Goal: Task Accomplishment & Management: Use online tool/utility

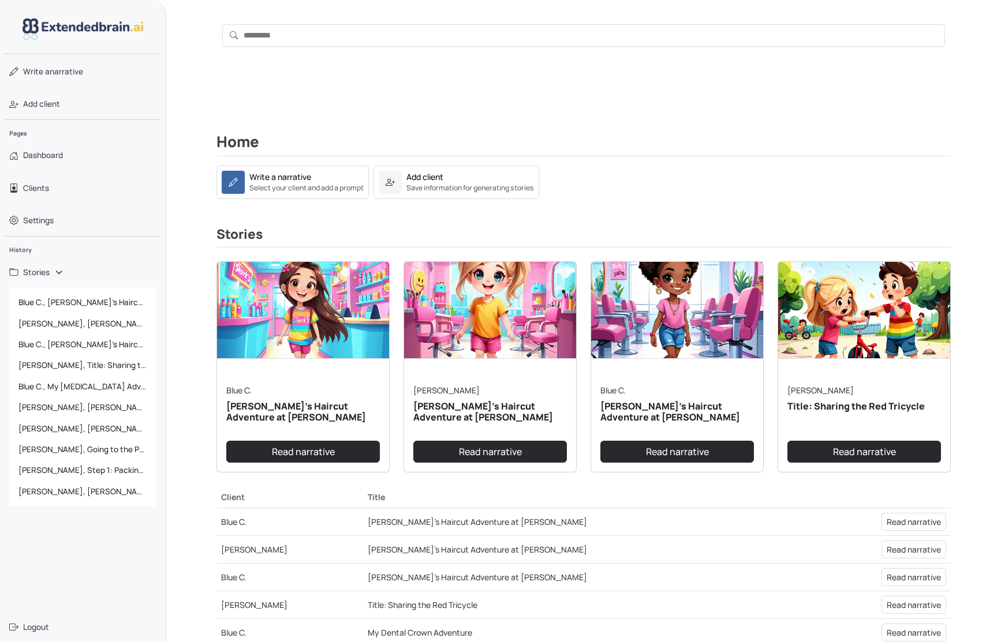
click at [618, 208] on div "Home Write a narrative Select your client and add a prompt Add client Save info…" at bounding box center [584, 464] width 762 height 717
click at [306, 453] on link "Read narrative" at bounding box center [303, 452] width 154 height 22
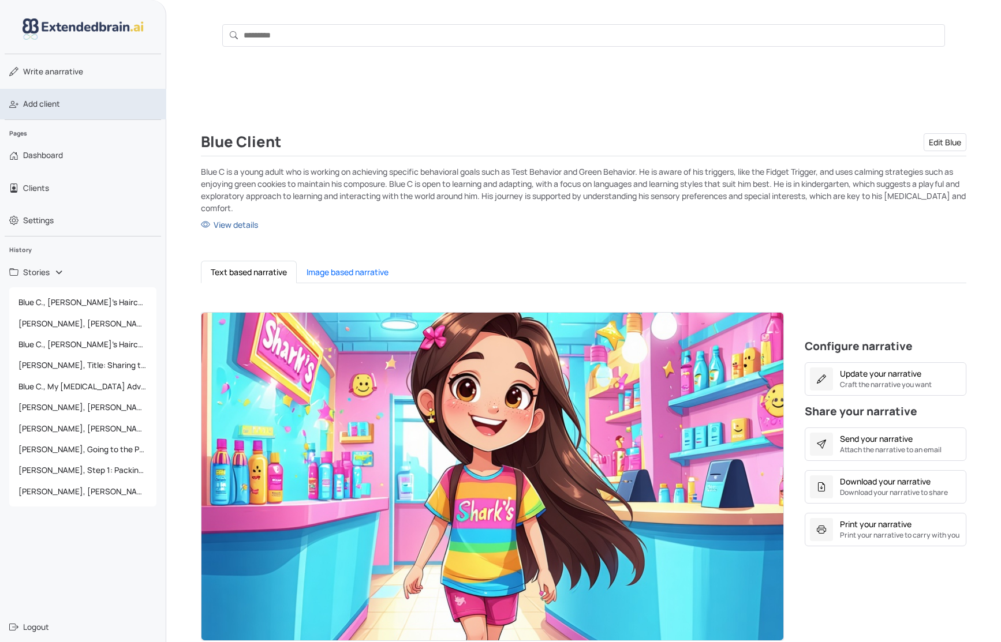
click at [63, 100] on link "Add client" at bounding box center [83, 104] width 166 height 30
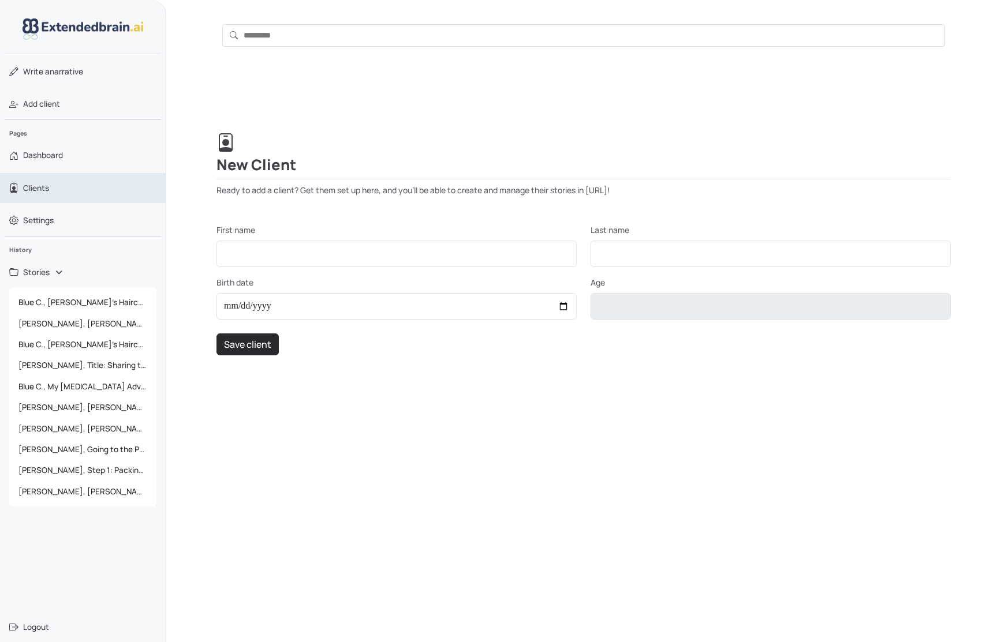
click at [57, 185] on link "Clients" at bounding box center [83, 188] width 166 height 30
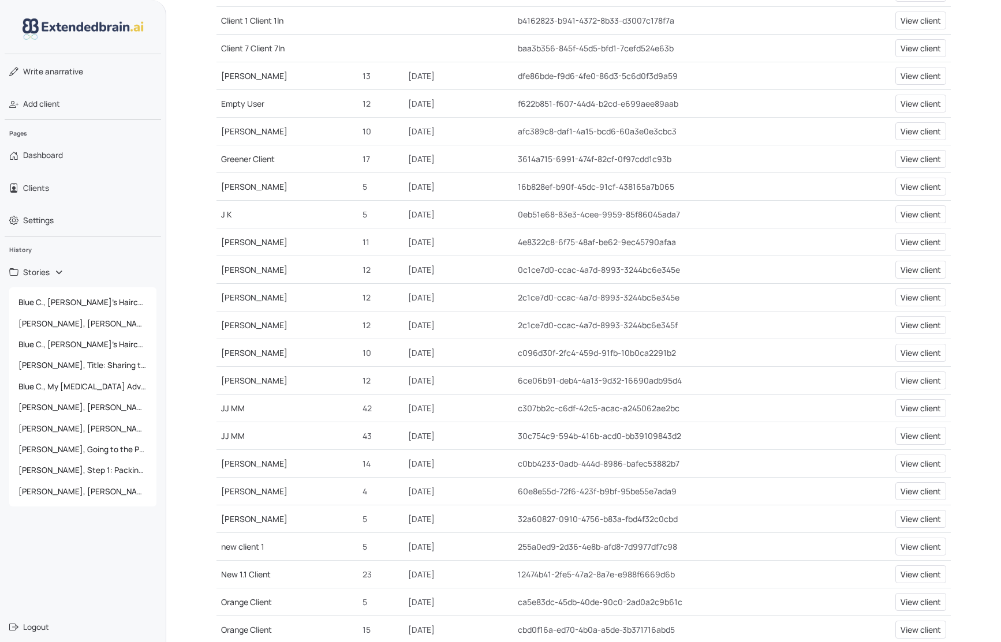
click at [232, 464] on link "[PERSON_NAME]" at bounding box center [254, 463] width 66 height 11
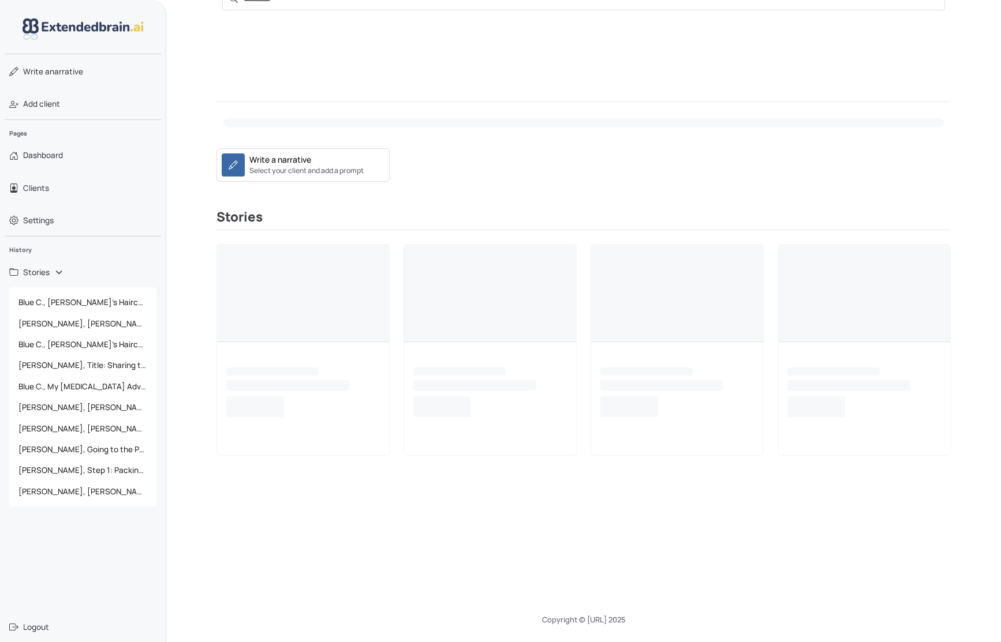
scroll to position [36, 0]
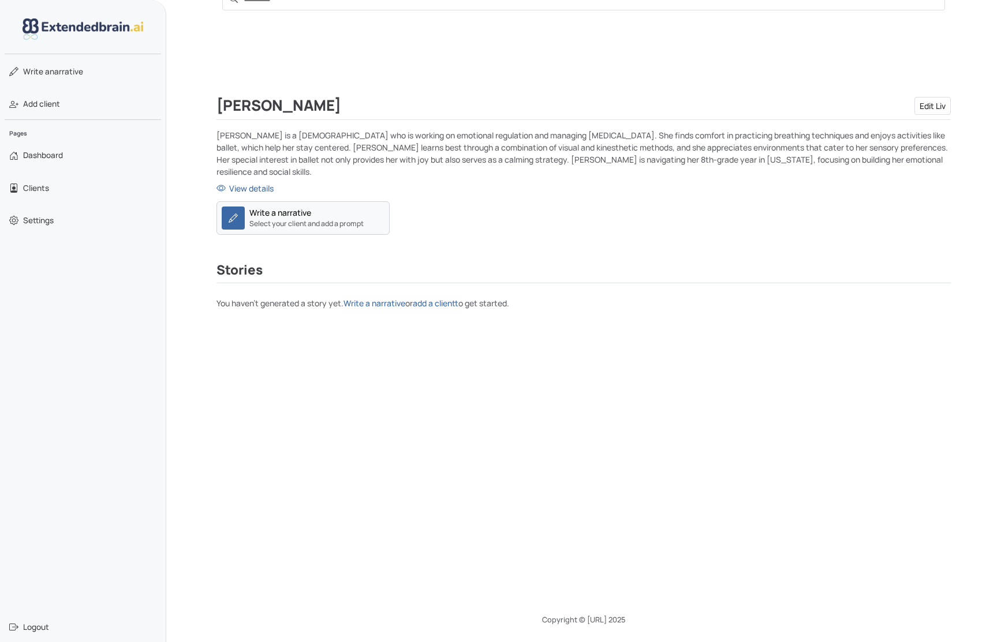
click at [304, 207] on div "Write a narrative" at bounding box center [280, 213] width 62 height 12
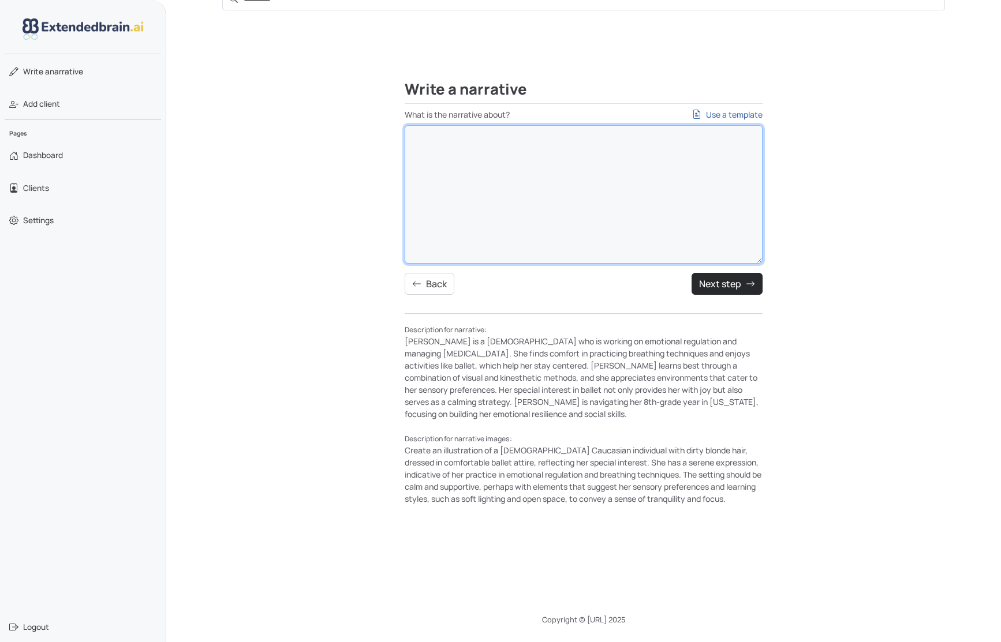
click at [569, 149] on textarea "What is the narrative about? Use a template" at bounding box center [584, 194] width 358 height 139
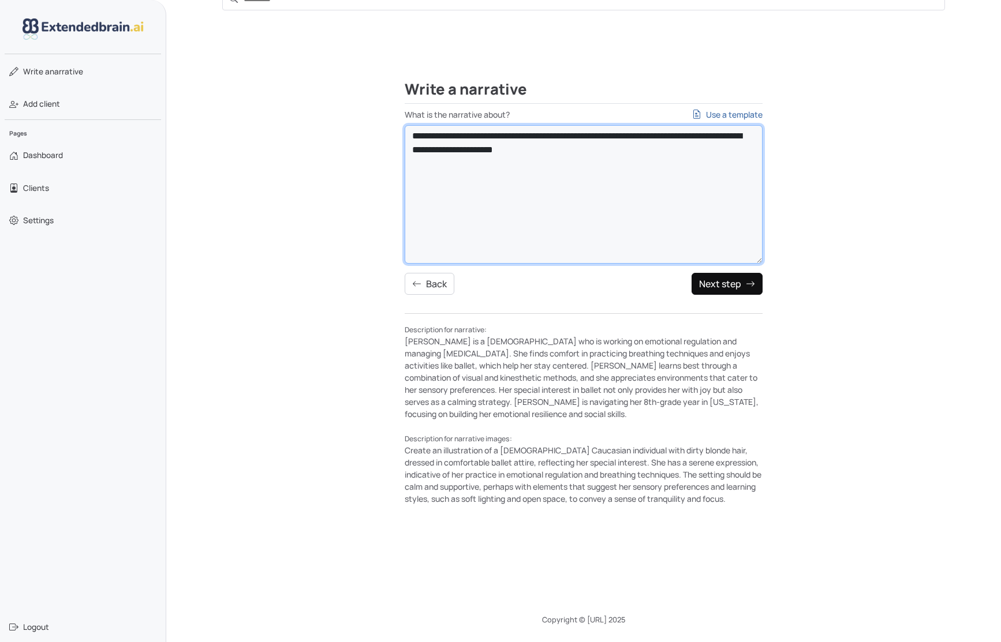
type textarea "**********"
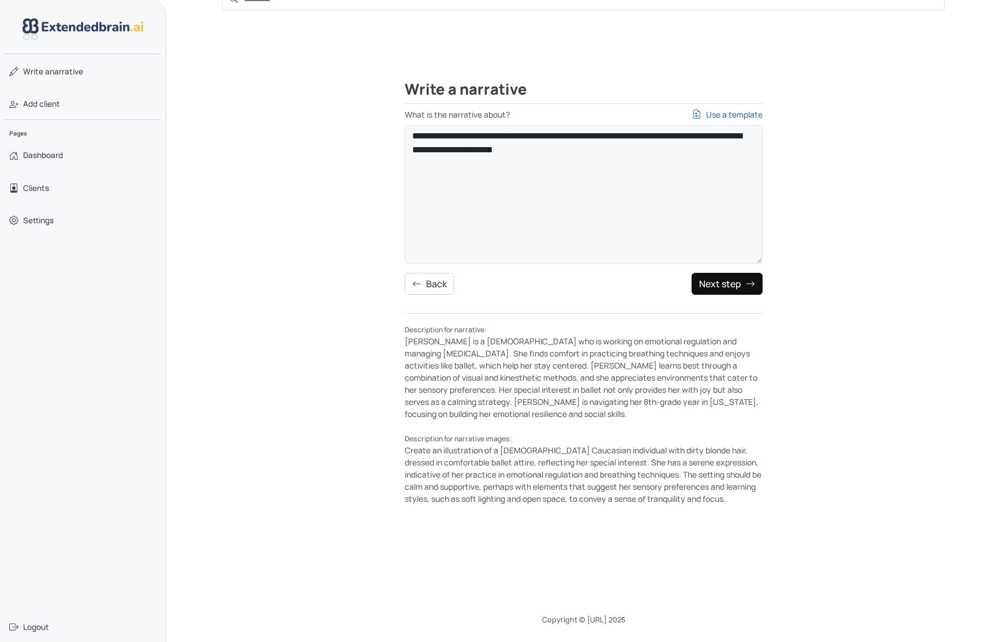
click at [713, 288] on button "Next step" at bounding box center [726, 284] width 71 height 22
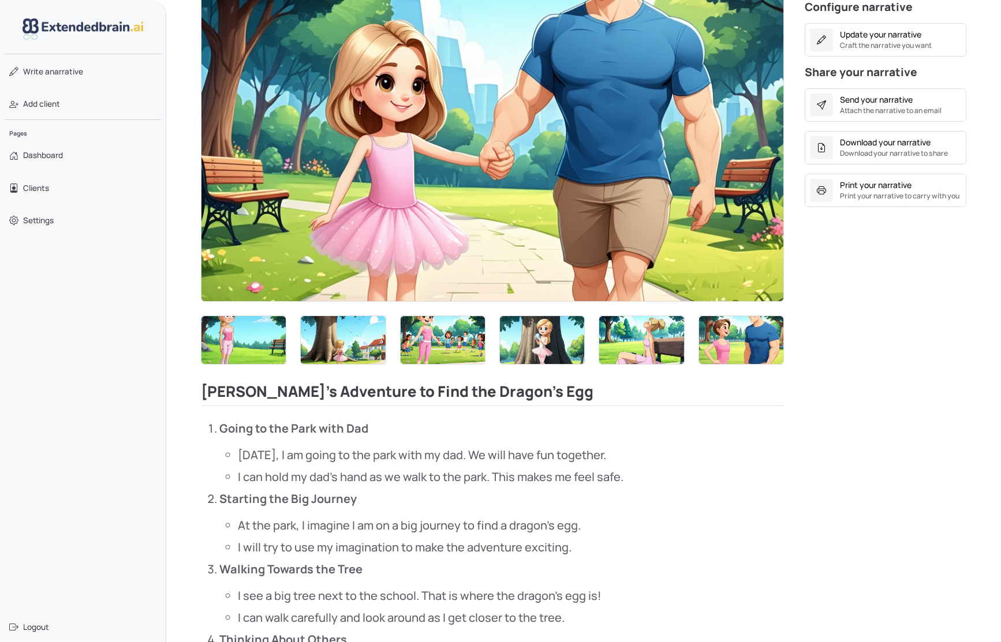
scroll to position [270, 0]
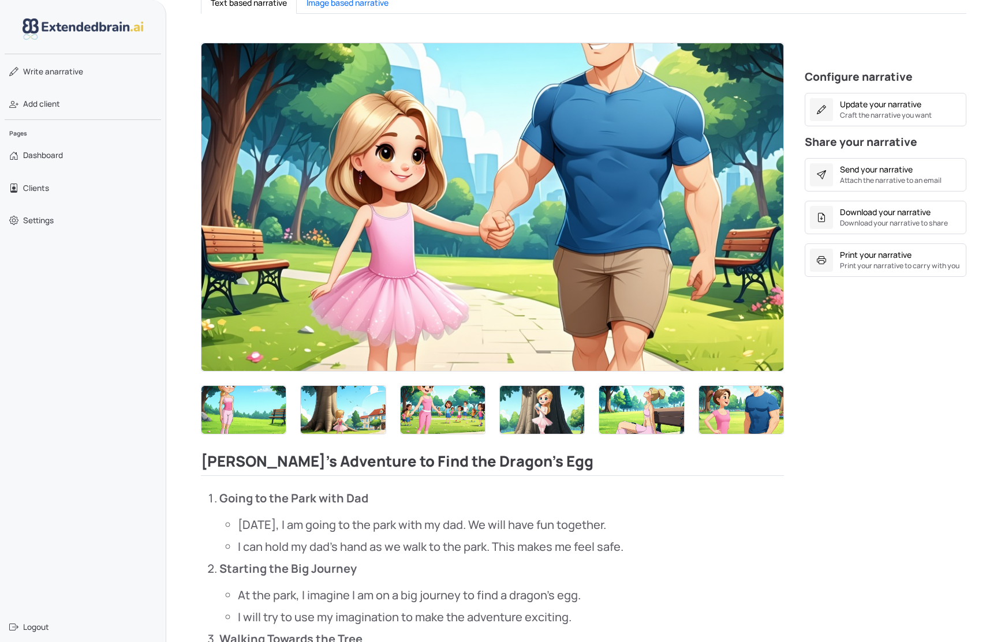
click at [374, 234] on img at bounding box center [492, 207] width 582 height 328
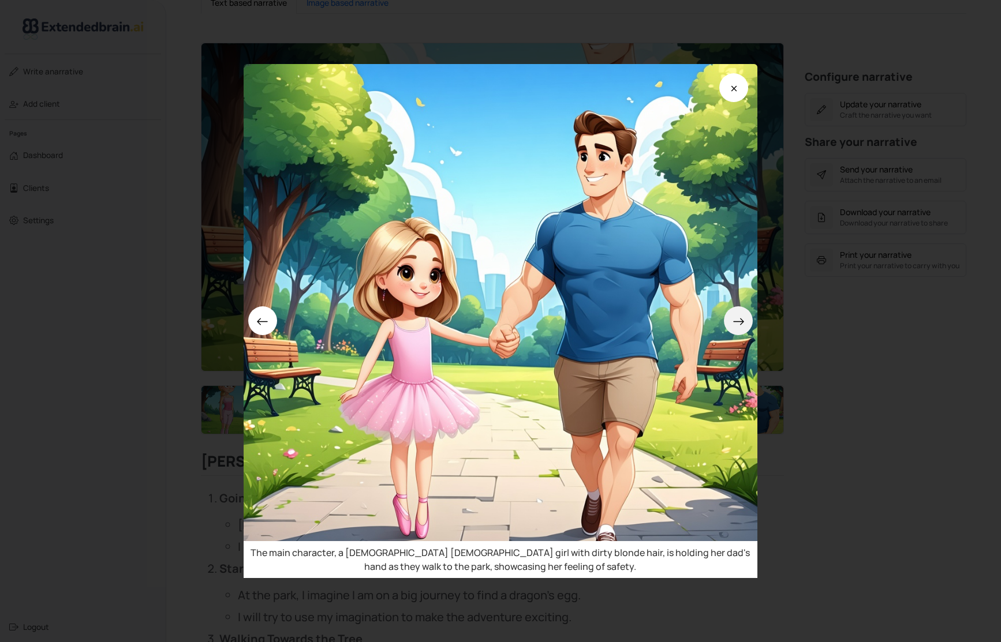
click at [738, 316] on icon at bounding box center [738, 322] width 12 height 12
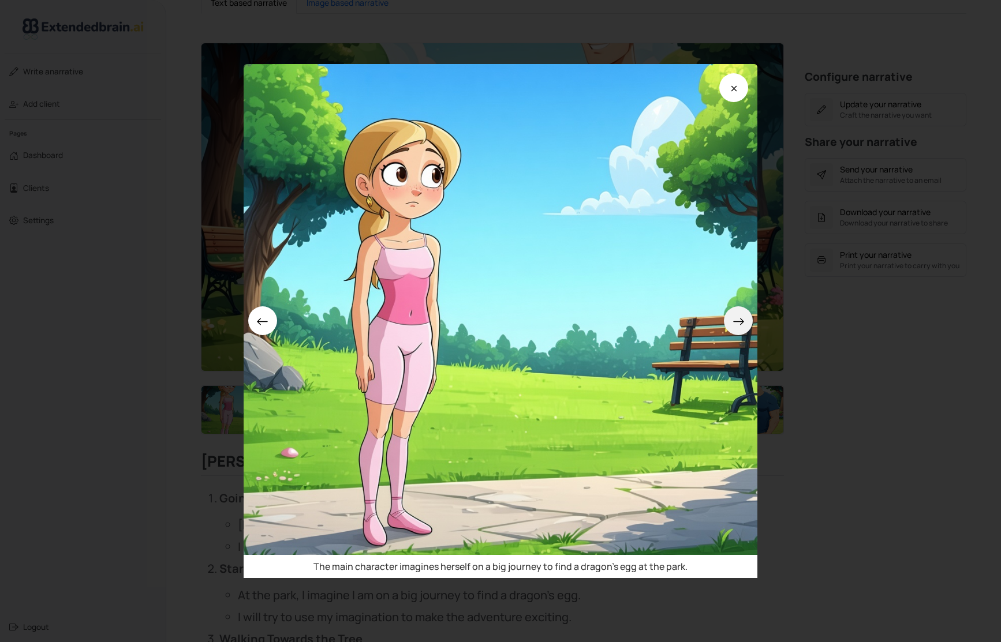
click at [738, 316] on icon at bounding box center [738, 322] width 12 height 12
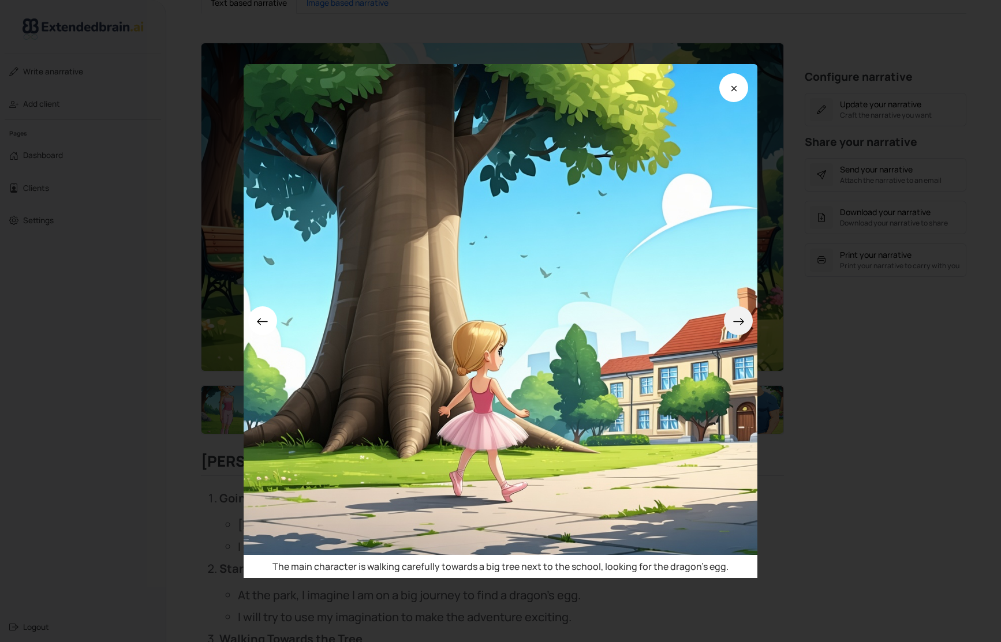
click at [738, 316] on icon at bounding box center [738, 322] width 12 height 12
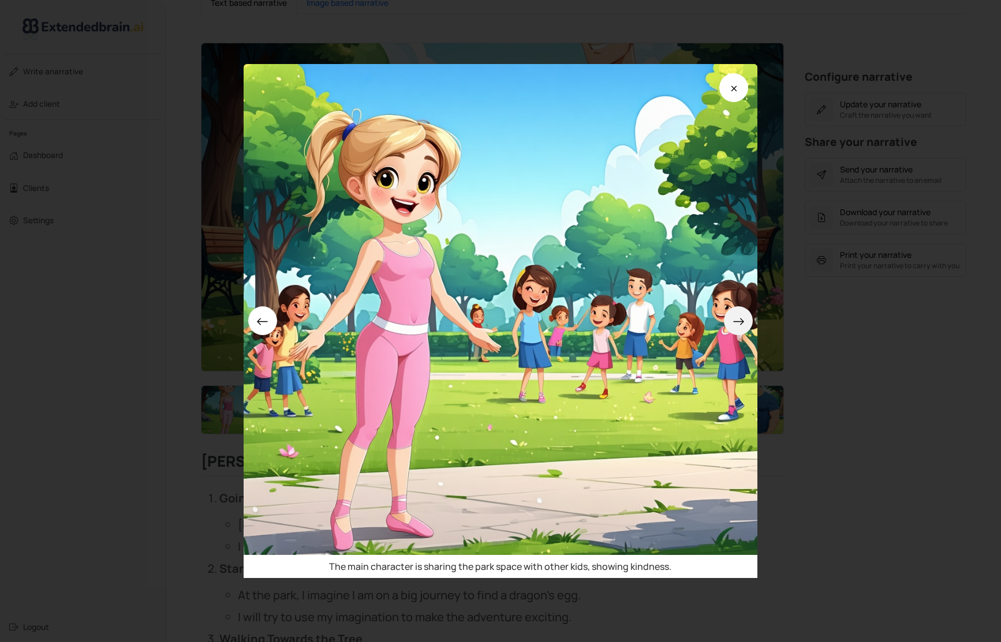
click at [738, 316] on icon at bounding box center [738, 322] width 12 height 12
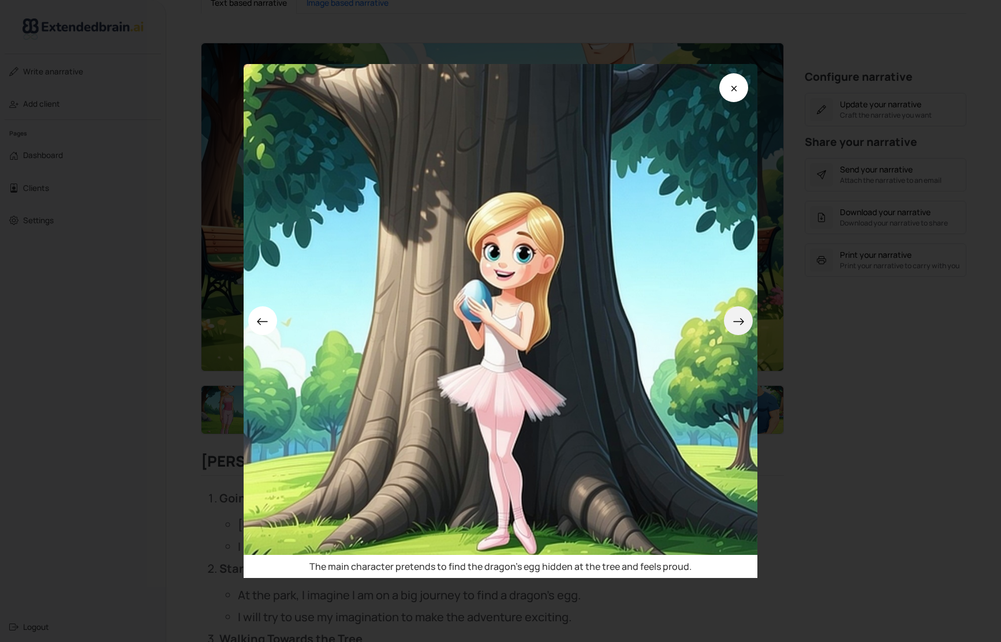
click at [738, 316] on icon at bounding box center [738, 322] width 12 height 12
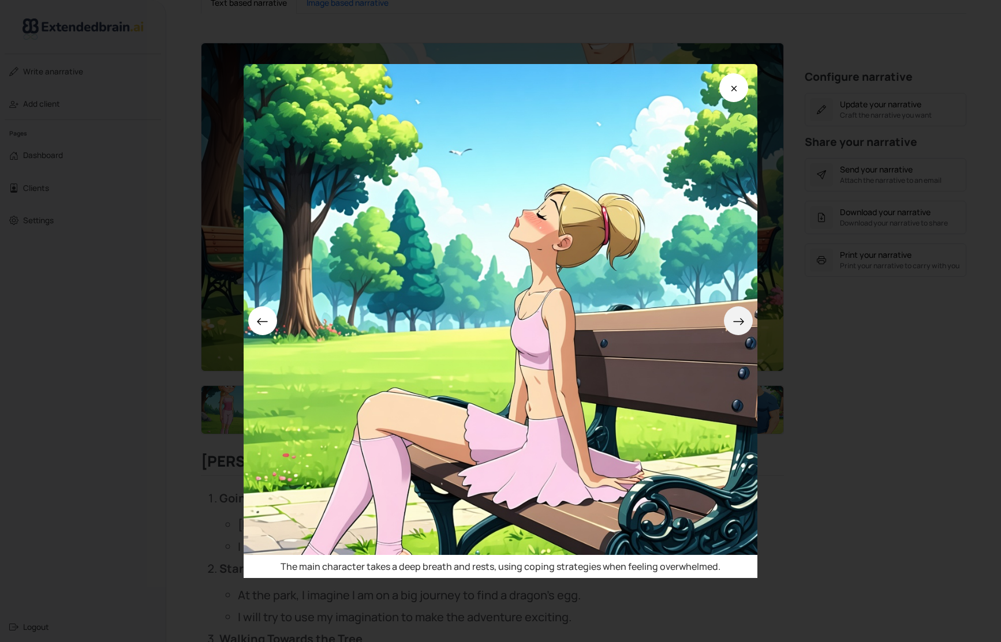
click at [738, 316] on icon at bounding box center [738, 322] width 12 height 12
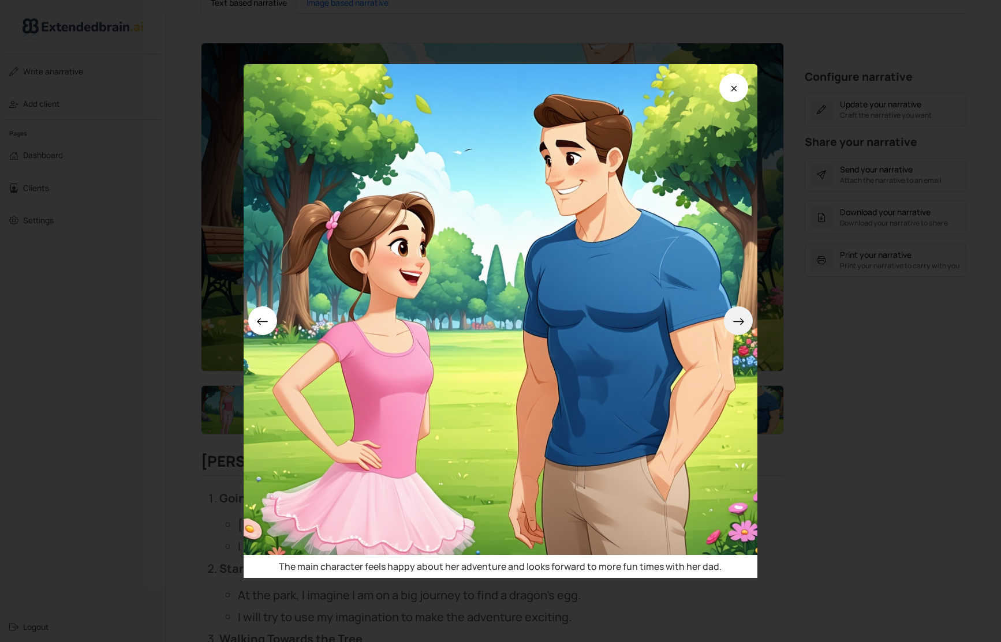
click at [738, 316] on icon at bounding box center [738, 322] width 12 height 12
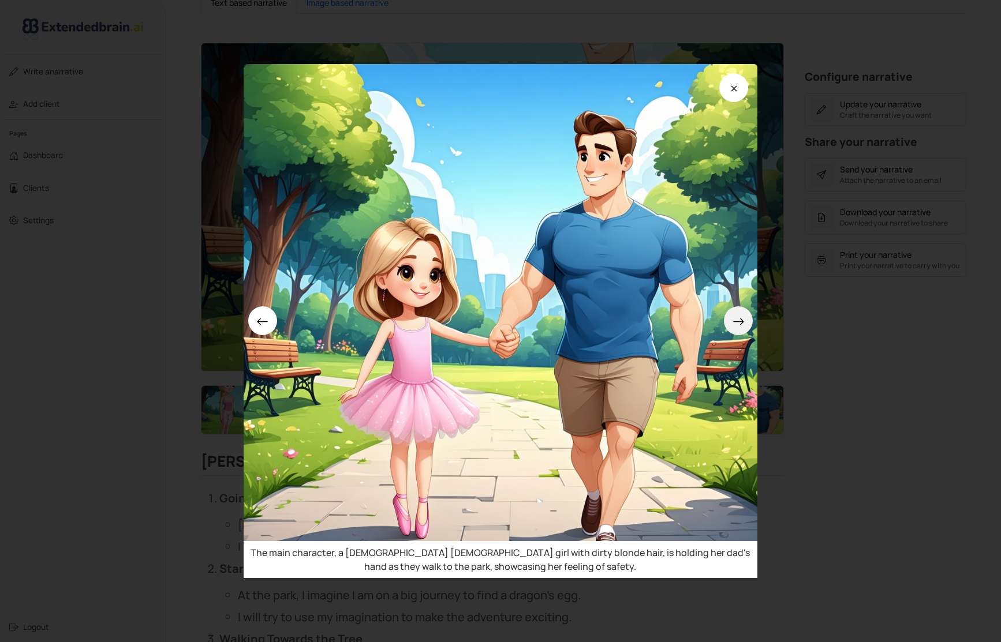
click at [738, 316] on icon at bounding box center [738, 322] width 12 height 12
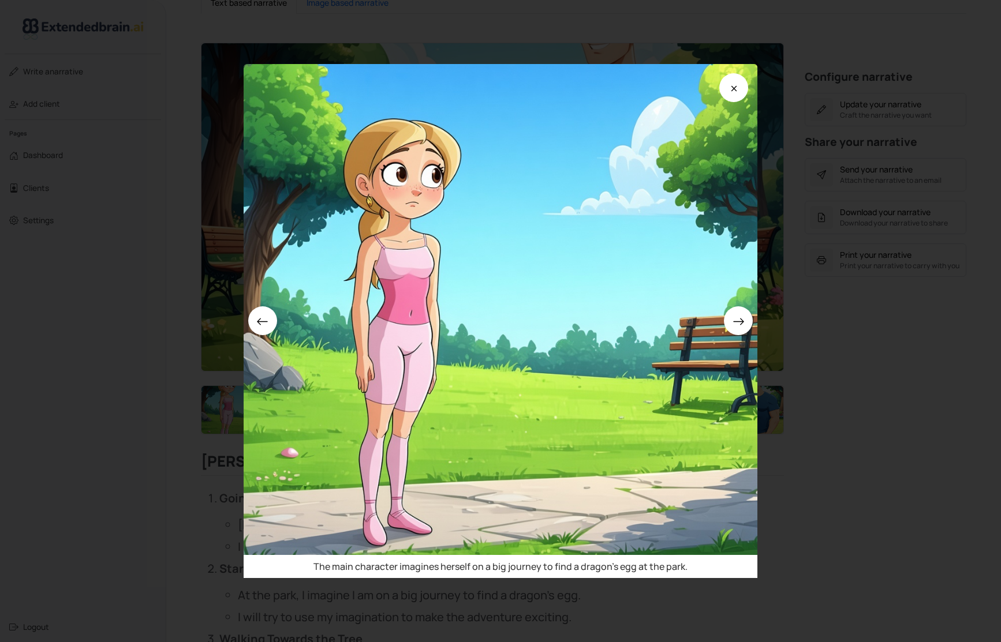
click at [831, 313] on div "The main character imagines herself on a big journey to find a dragon's egg at …" at bounding box center [500, 321] width 1001 height 642
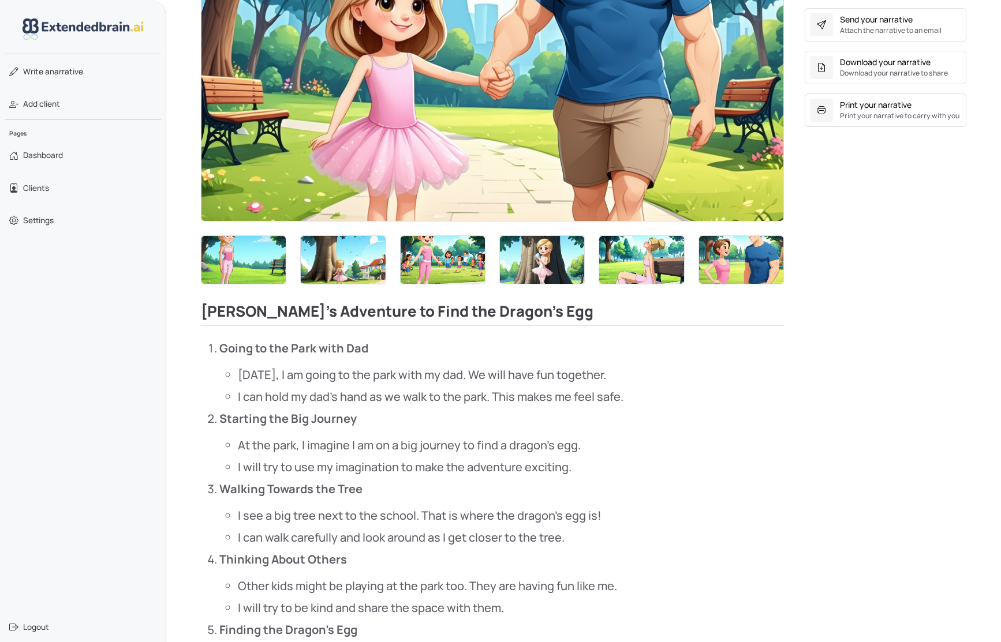
scroll to position [461, 0]
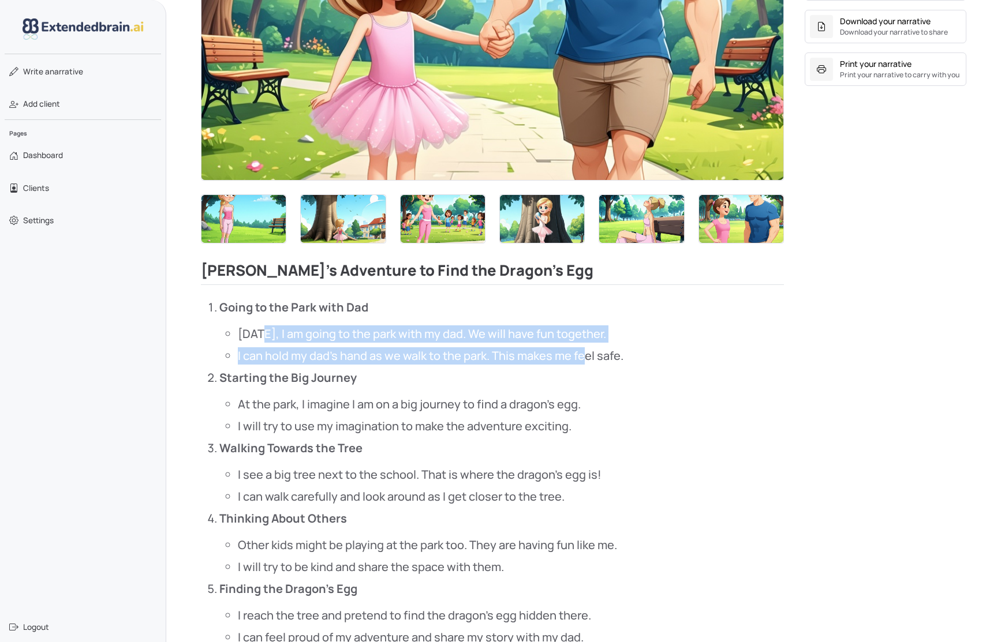
drag, startPoint x: 266, startPoint y: 330, endPoint x: 586, endPoint y: 347, distance: 320.2
click at [586, 347] on ul "[DATE], I am going to the park with my dad. We will have fun together. I can ho…" at bounding box center [501, 345] width 564 height 39
click at [586, 347] on li "I can hold my dad's hand as we walk to the park. This makes me feel safe." at bounding box center [511, 355] width 546 height 17
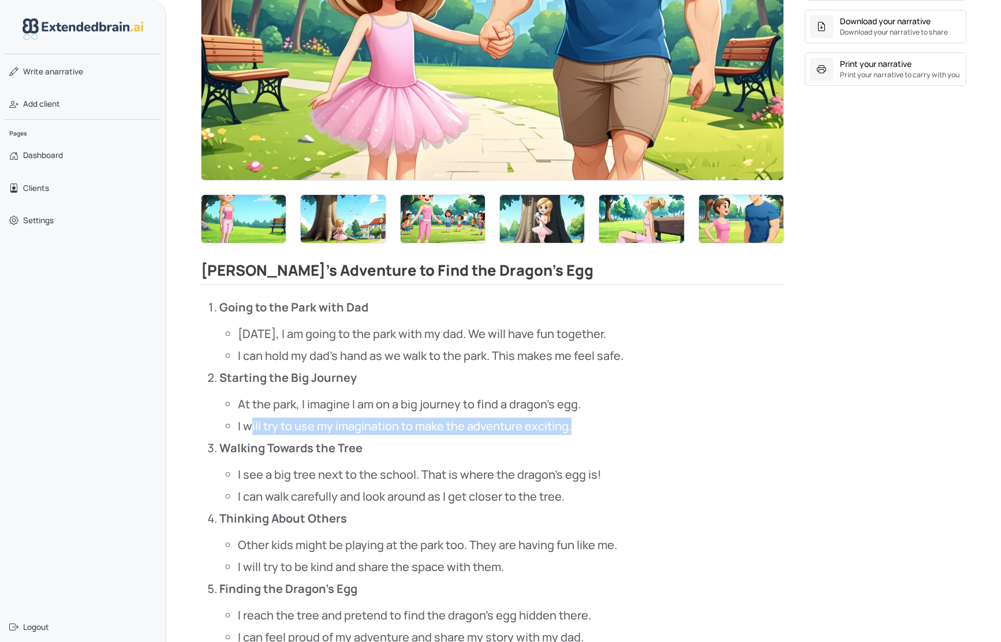
drag, startPoint x: 249, startPoint y: 417, endPoint x: 598, endPoint y: 415, distance: 348.6
click at [598, 418] on li "I will try to use my imagination to make the adventure exciting." at bounding box center [511, 426] width 546 height 17
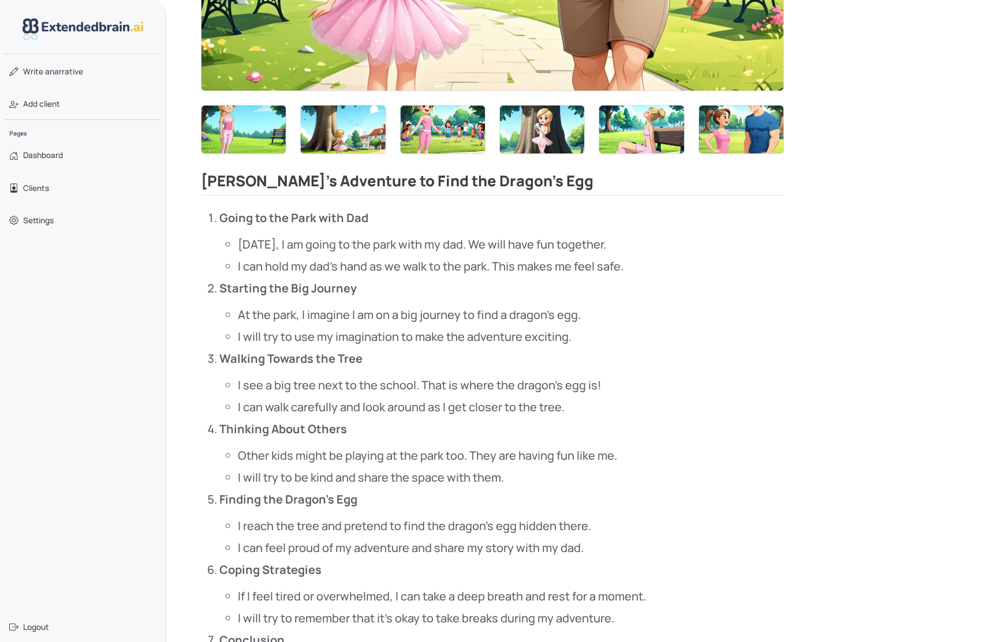
scroll to position [555, 0]
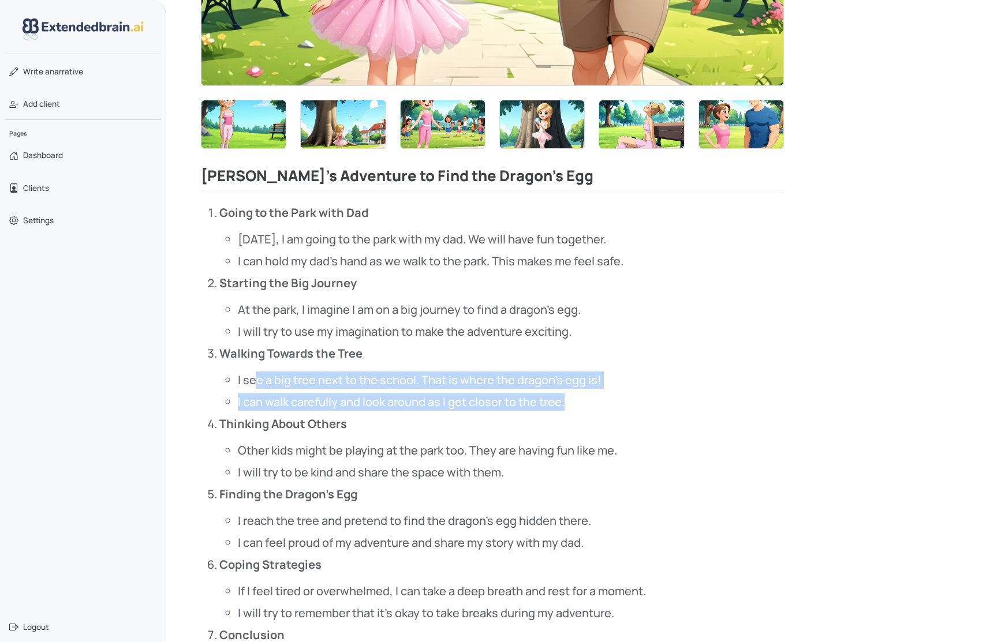
drag, startPoint x: 253, startPoint y: 371, endPoint x: 557, endPoint y: 399, distance: 305.4
click at [557, 399] on ol "Going to the Park with Dad [DATE], I am going to the park with my dad. We will …" at bounding box center [492, 457] width 583 height 506
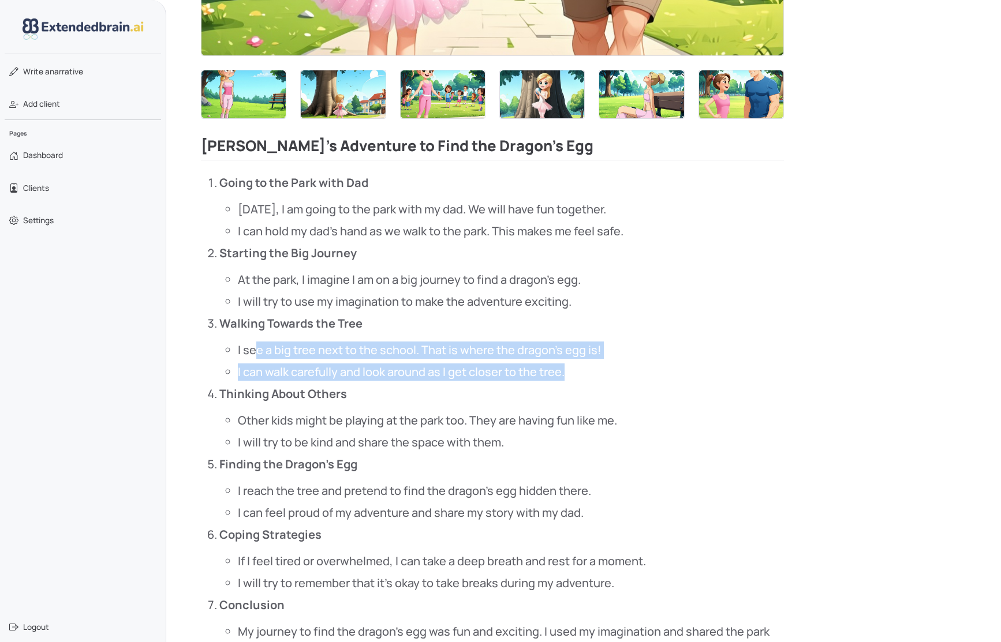
scroll to position [637, 0]
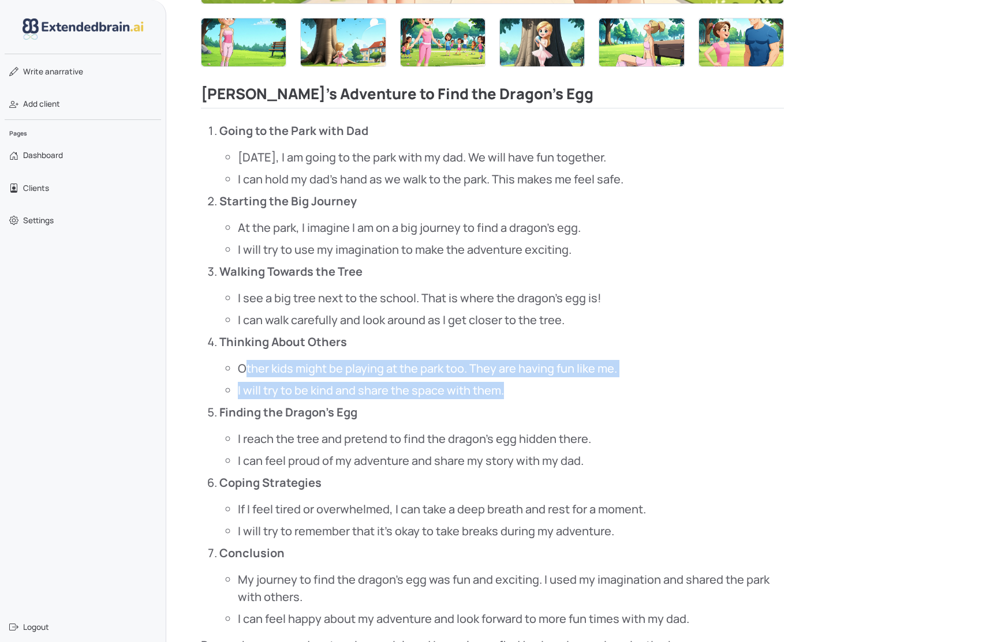
drag, startPoint x: 248, startPoint y: 358, endPoint x: 558, endPoint y: 370, distance: 309.6
click at [558, 370] on ul "Other kids might be playing at the park too. They are having fun like me. I wil…" at bounding box center [501, 379] width 564 height 39
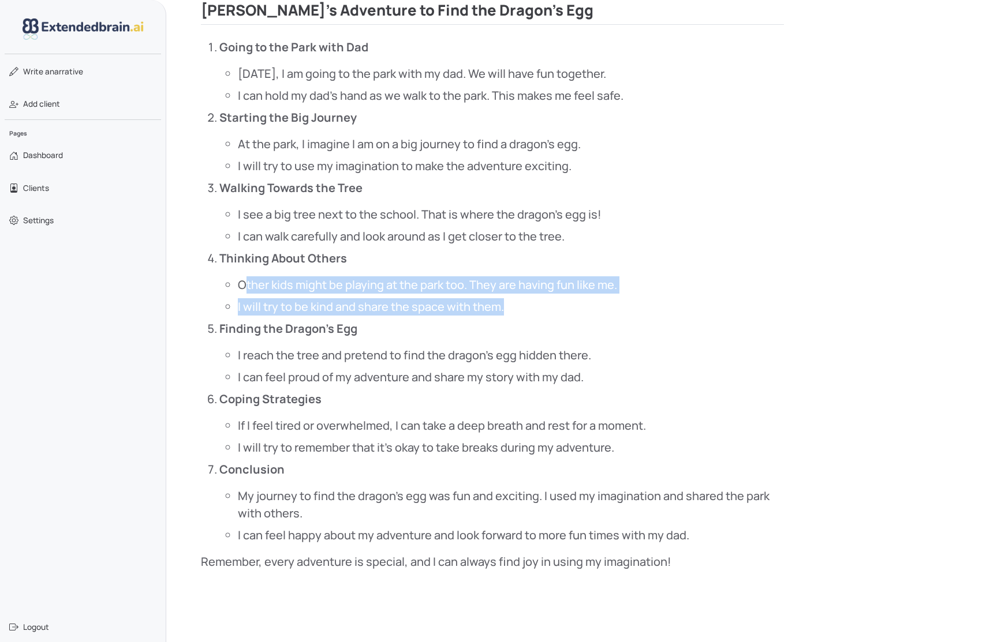
scroll to position [745, 0]
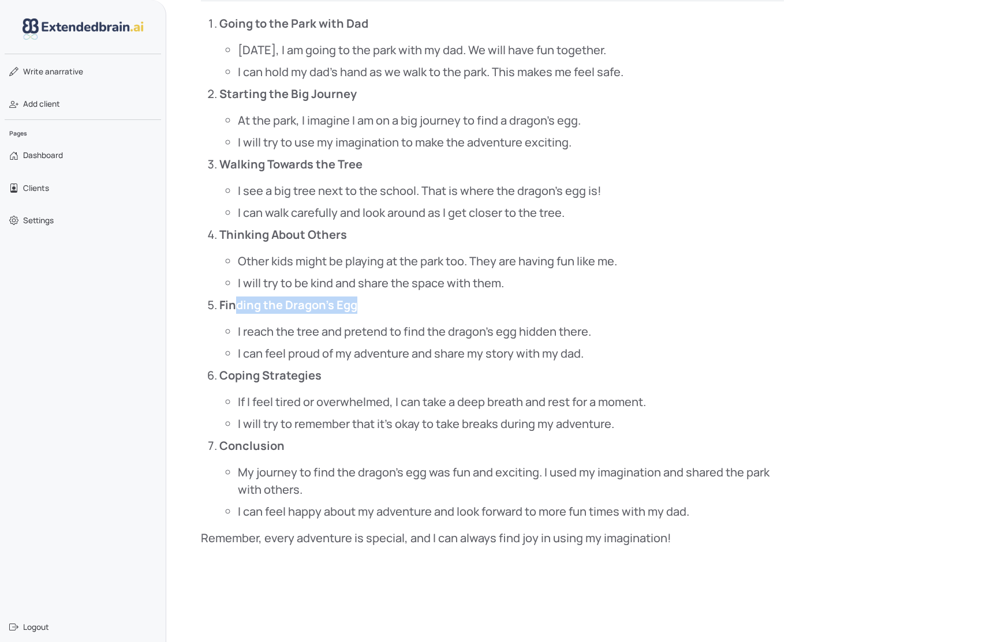
drag, startPoint x: 237, startPoint y: 297, endPoint x: 377, endPoint y: 287, distance: 140.6
click at [377, 297] on p "Finding the Dragon's Egg" at bounding box center [501, 305] width 564 height 17
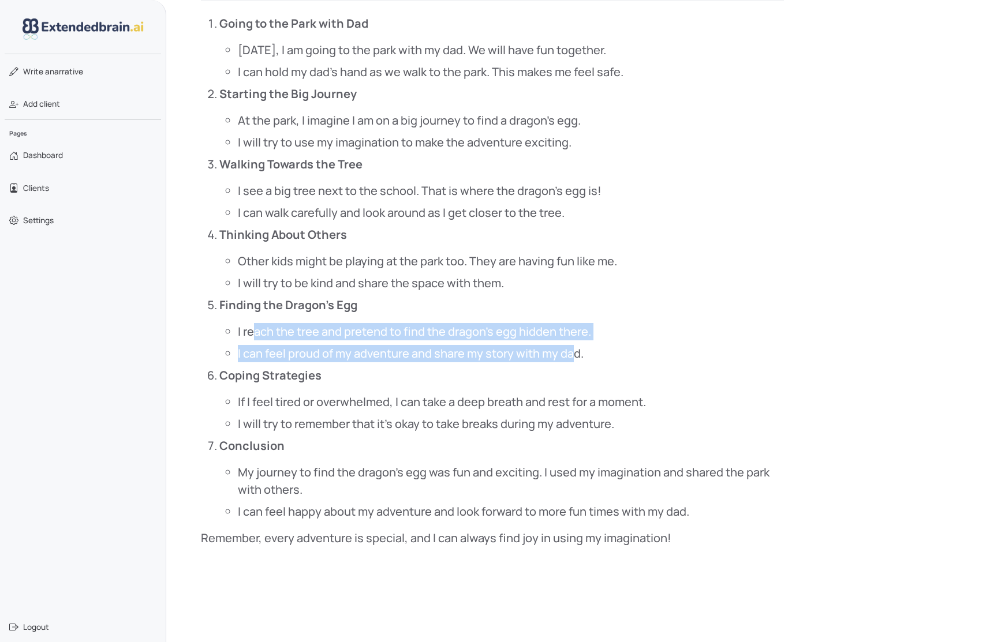
drag, startPoint x: 255, startPoint y: 321, endPoint x: 574, endPoint y: 338, distance: 319.6
click at [574, 338] on ul "I reach the tree and pretend to find the dragon's egg hidden there. I can feel …" at bounding box center [501, 342] width 564 height 39
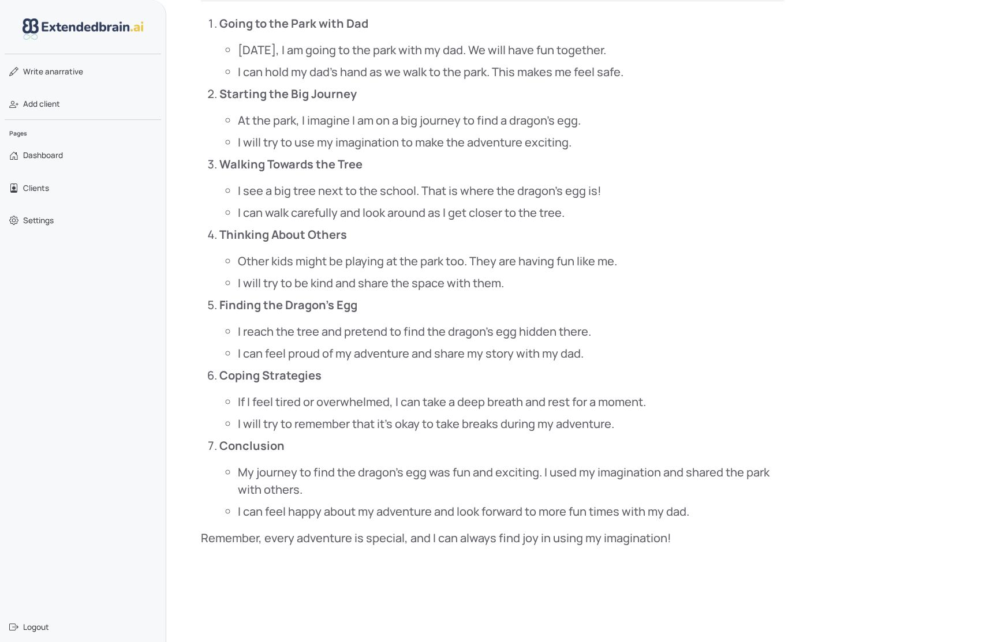
click at [235, 368] on strong "Coping Strategies" at bounding box center [270, 376] width 102 height 16
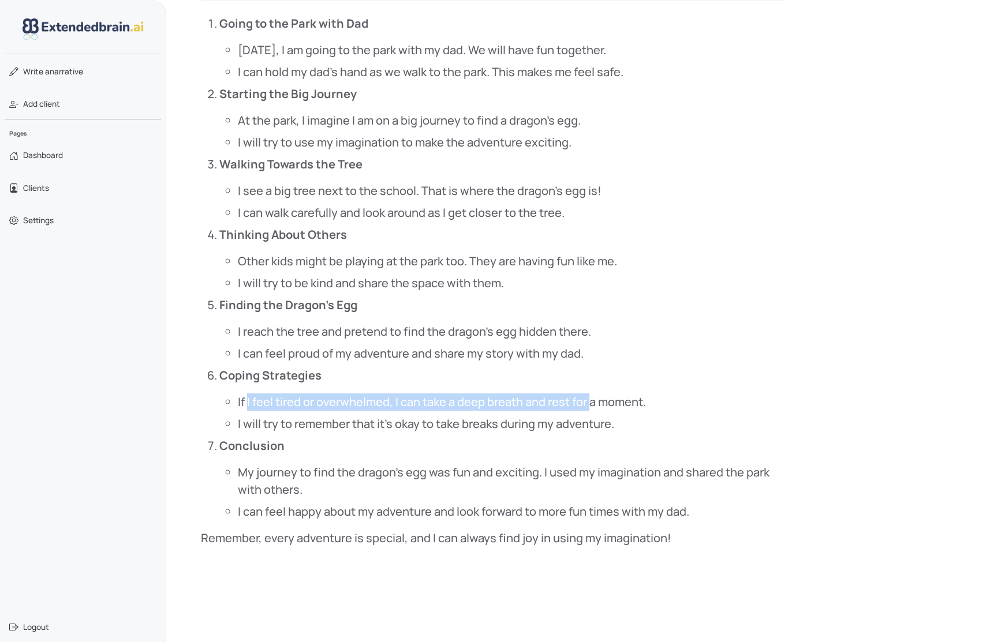
drag, startPoint x: 247, startPoint y: 390, endPoint x: 590, endPoint y: 392, distance: 342.8
click at [590, 394] on li "If I feel tired or overwhelmed, I can take a deep breath and rest for a moment." at bounding box center [511, 402] width 546 height 17
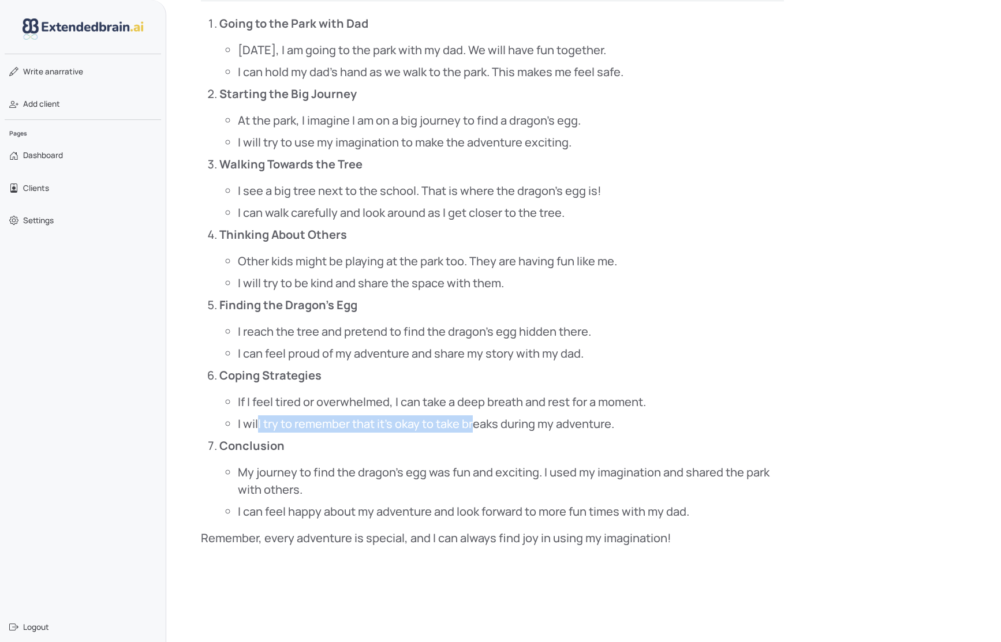
drag, startPoint x: 258, startPoint y: 412, endPoint x: 472, endPoint y: 416, distance: 213.6
click at [472, 416] on li "I will try to remember that it's okay to take breaks during my adventure." at bounding box center [511, 424] width 546 height 17
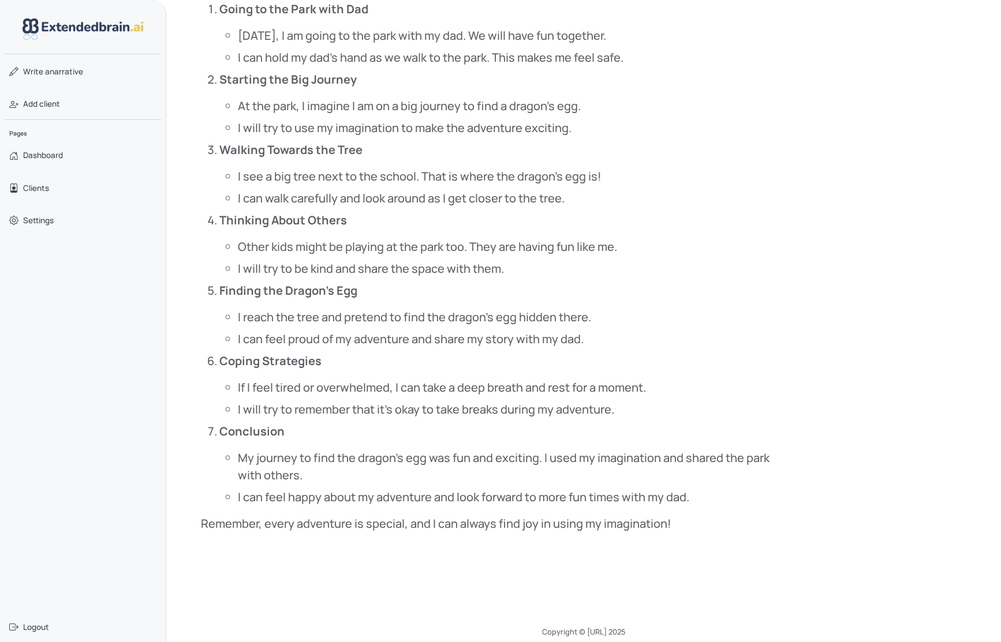
click at [252, 428] on li "Conclusion My journey to find the dragon's egg was fun and exciting. I used my …" at bounding box center [501, 464] width 564 height 83
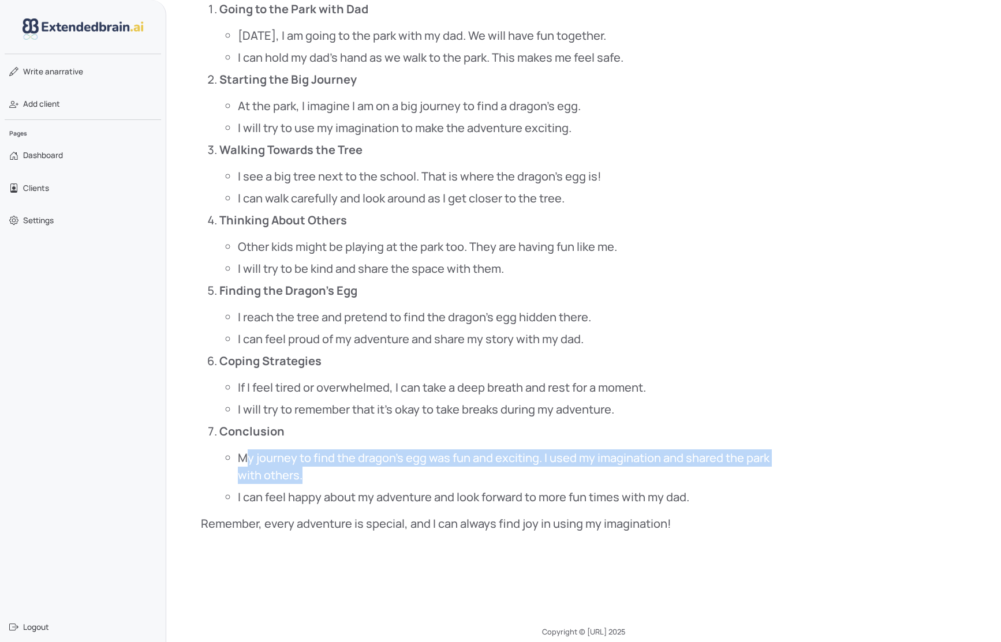
drag, startPoint x: 250, startPoint y: 445, endPoint x: 686, endPoint y: 462, distance: 436.1
click at [686, 462] on li "My journey to find the dragon's egg was fun and exciting. I used my imagination…" at bounding box center [511, 467] width 546 height 35
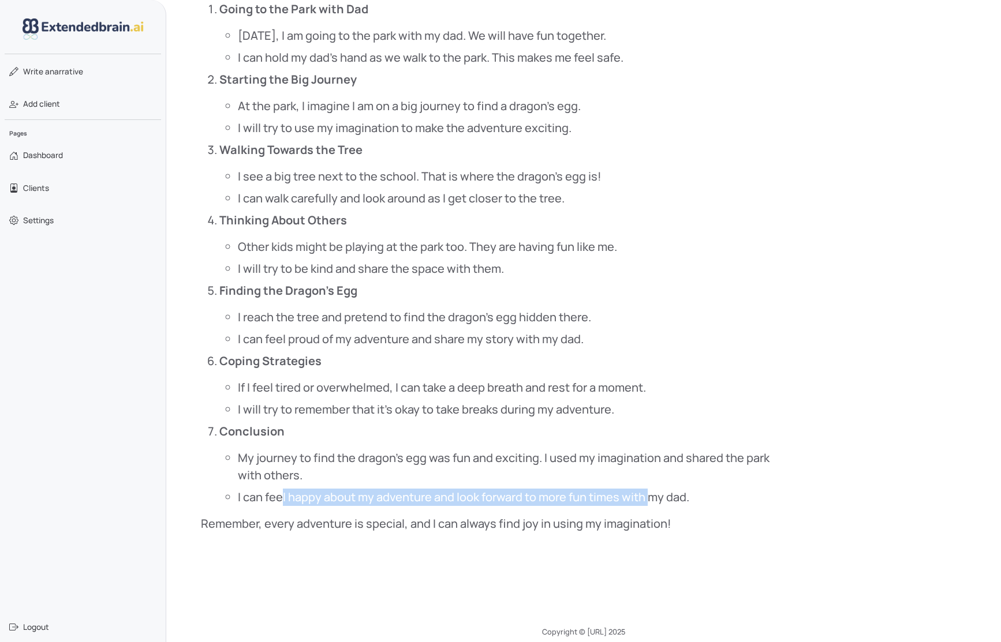
drag, startPoint x: 281, startPoint y: 490, endPoint x: 653, endPoint y: 487, distance: 372.3
click at [653, 489] on li "I can feel happy about my adventure and look forward to more fun times with my …" at bounding box center [511, 497] width 546 height 17
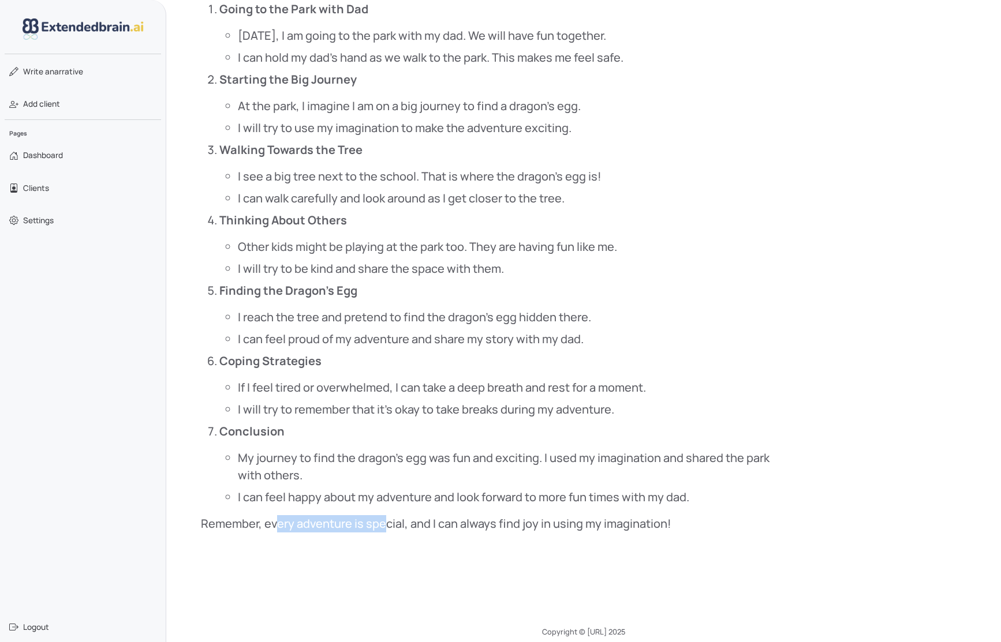
drag, startPoint x: 278, startPoint y: 517, endPoint x: 385, endPoint y: 515, distance: 107.4
click at [385, 515] on p "Remember, every adventure is special, and I can always find joy in using my ima…" at bounding box center [492, 523] width 583 height 17
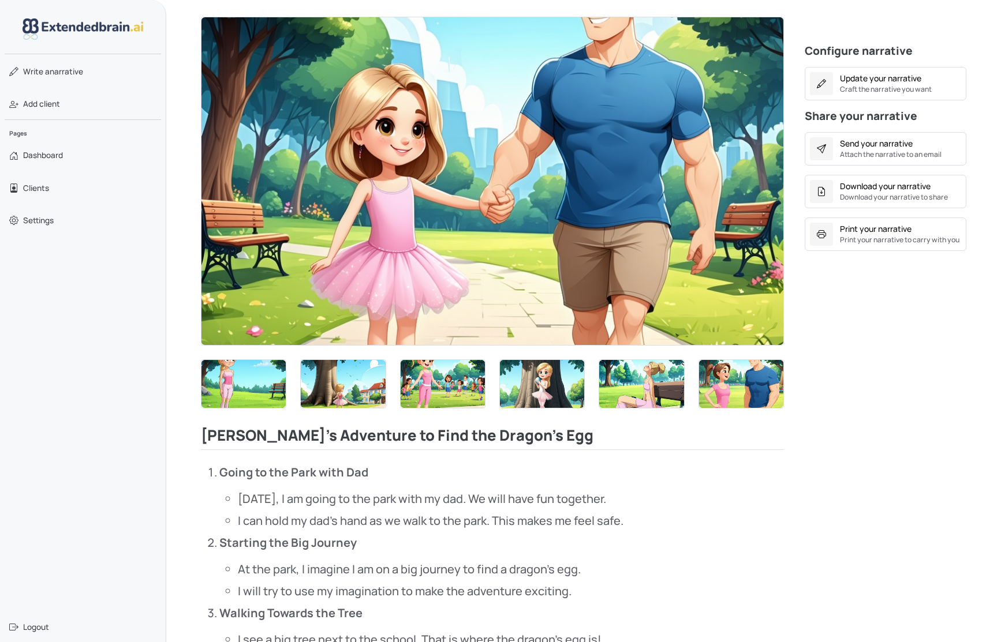
scroll to position [0, 0]
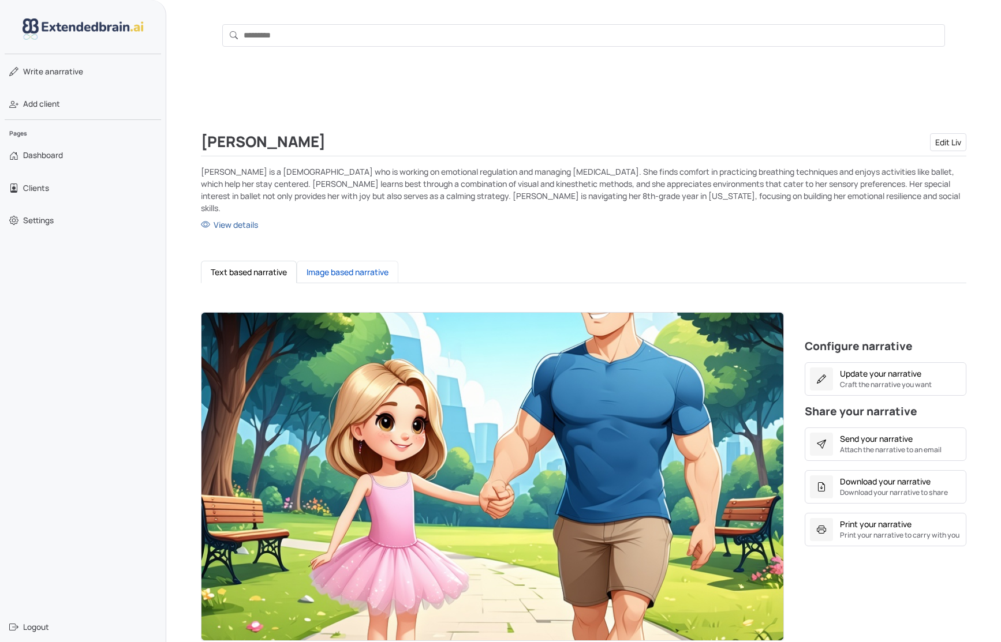
click at [330, 261] on button "Image based narrative" at bounding box center [348, 272] width 102 height 23
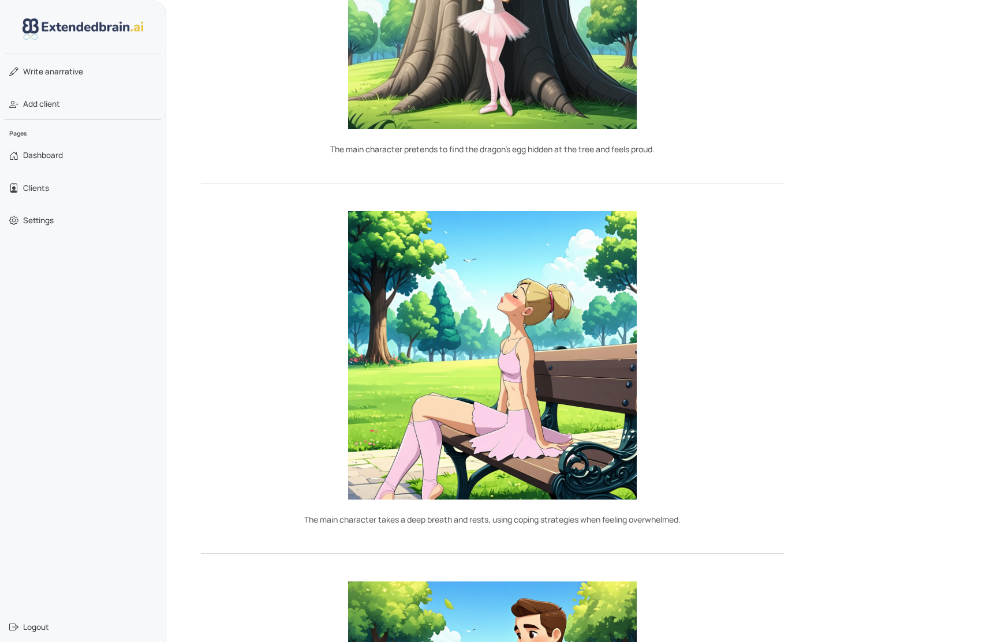
scroll to position [2000, 0]
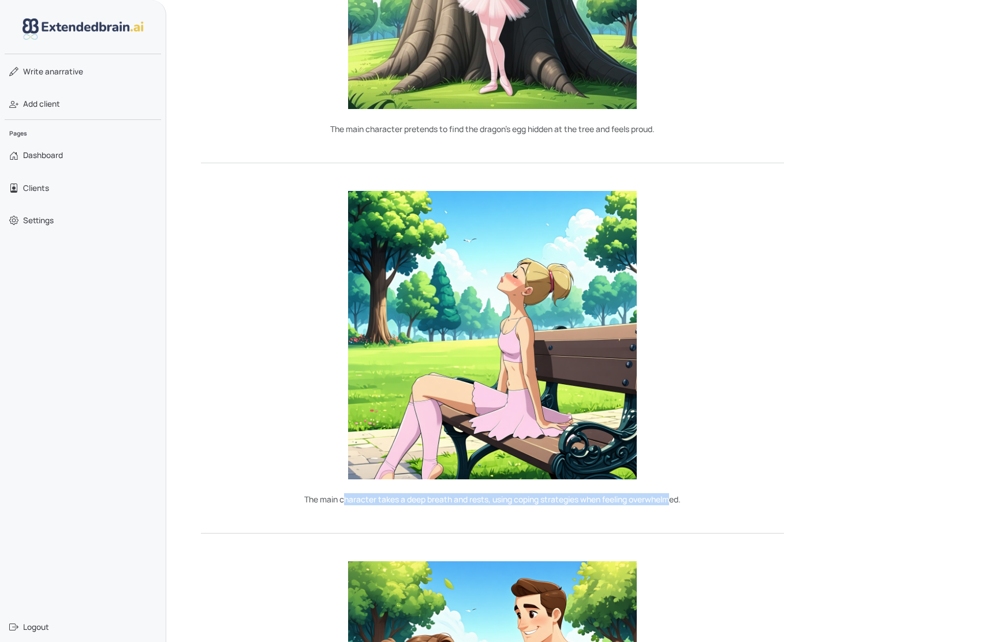
drag, startPoint x: 343, startPoint y: 474, endPoint x: 672, endPoint y: 476, distance: 329.6
click at [672, 493] on p "The main character takes a deep breath and rests, using coping strategies when …" at bounding box center [492, 499] width 583 height 12
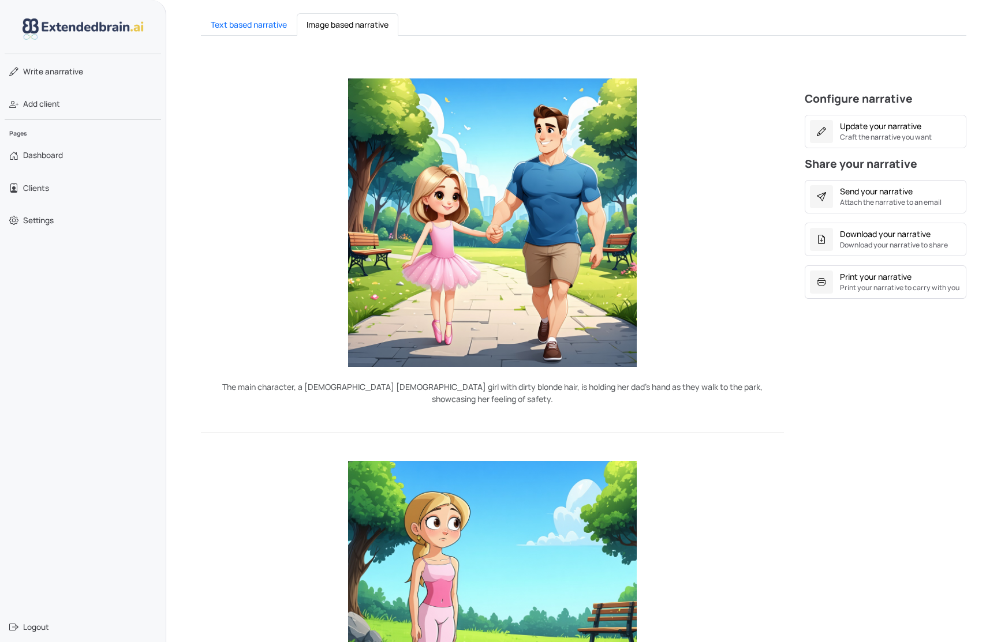
scroll to position [0, 0]
